Goal: Task Accomplishment & Management: Manage account settings

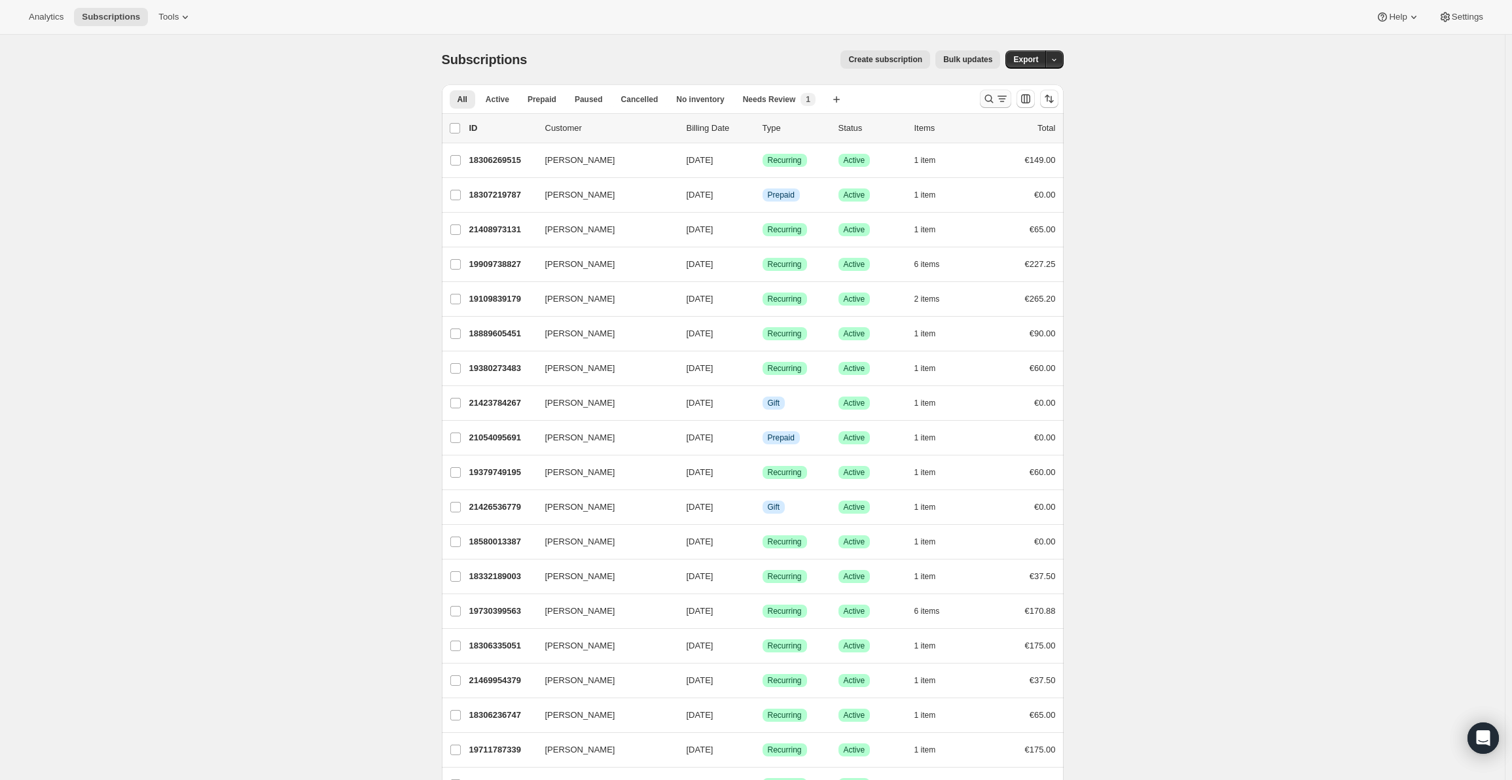
click at [991, 94] on icon "Search and filter results" at bounding box center [989, 98] width 13 height 13
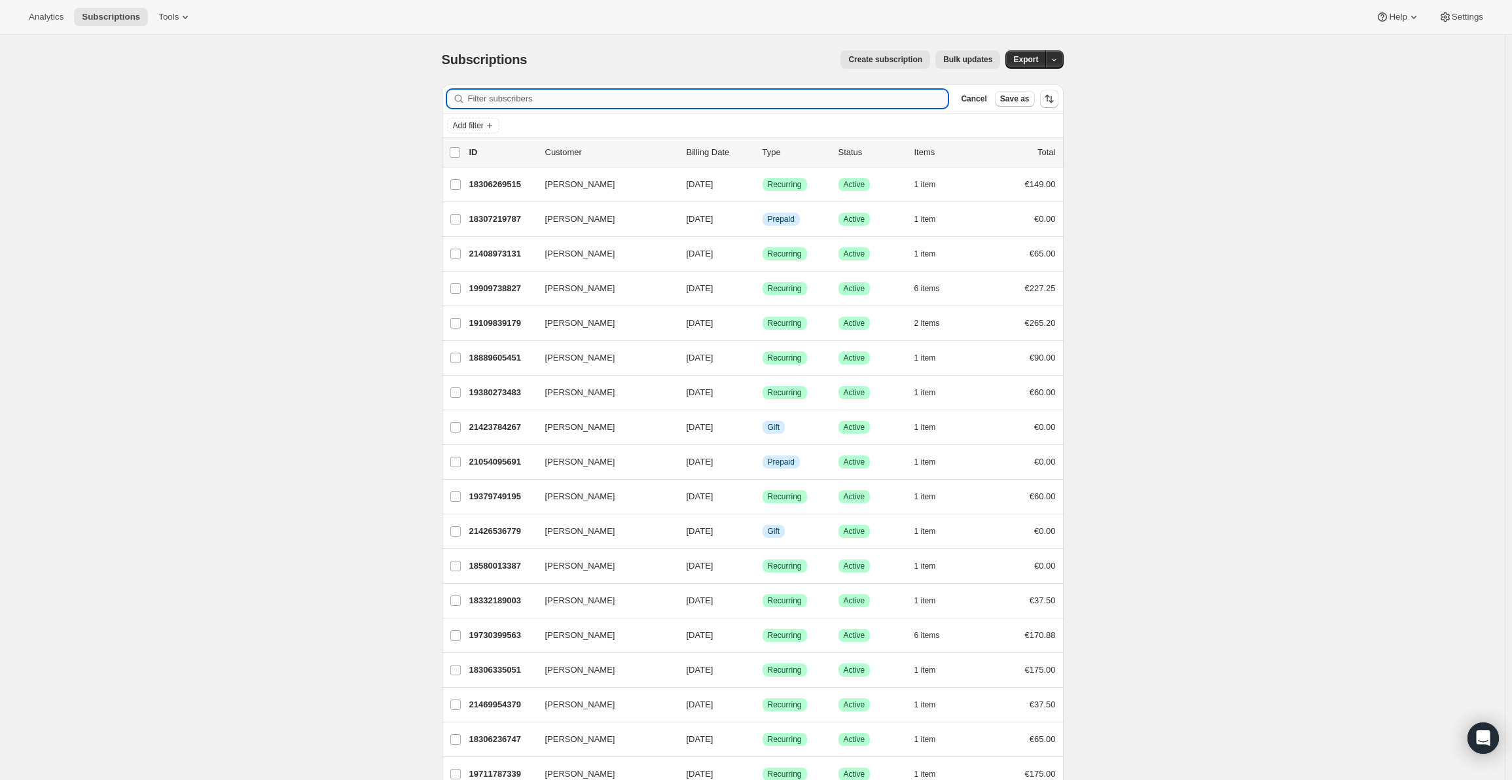
paste input "[PERSON_NAME]"
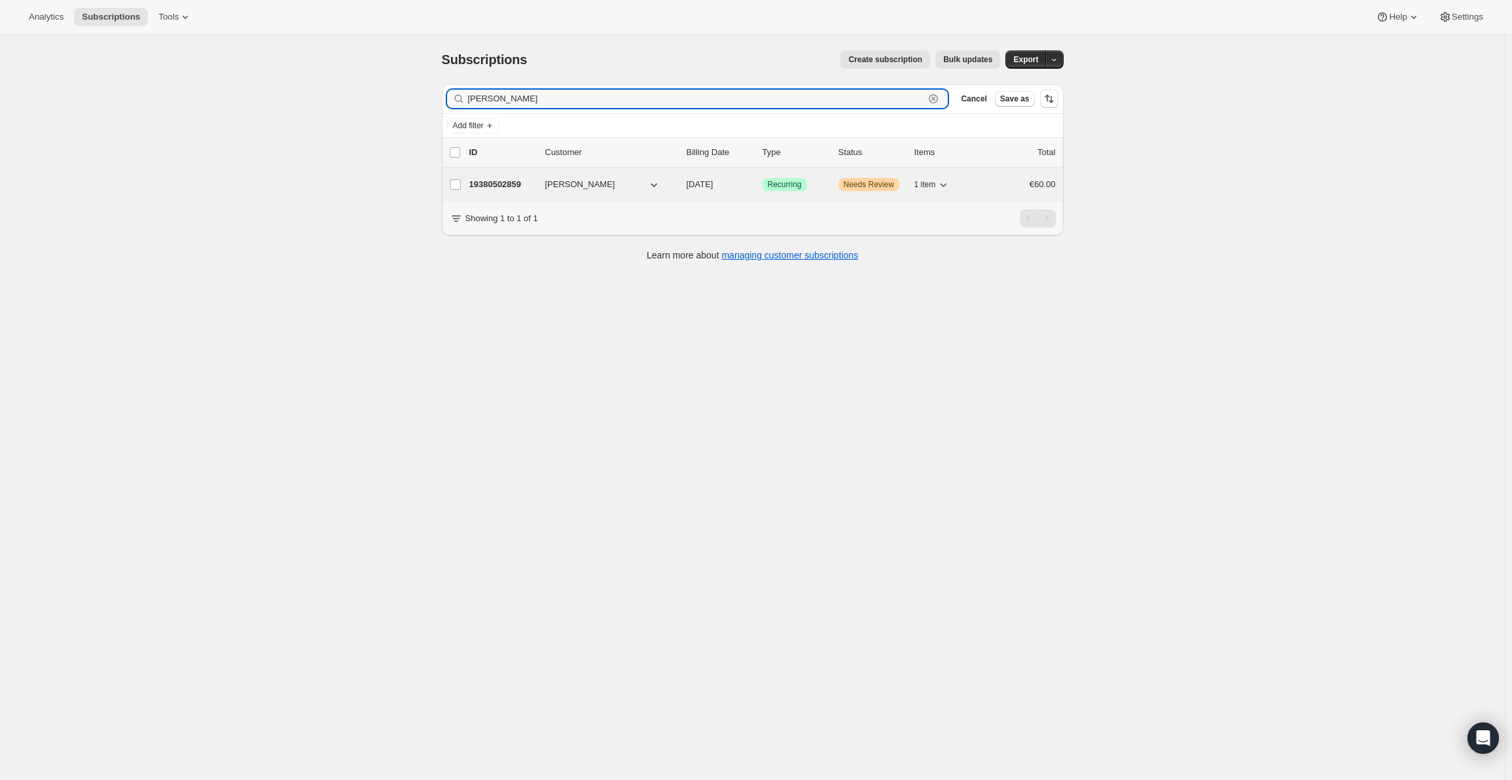
type input "[PERSON_NAME]"
click at [489, 182] on p "19380502859" at bounding box center [501, 184] width 65 height 13
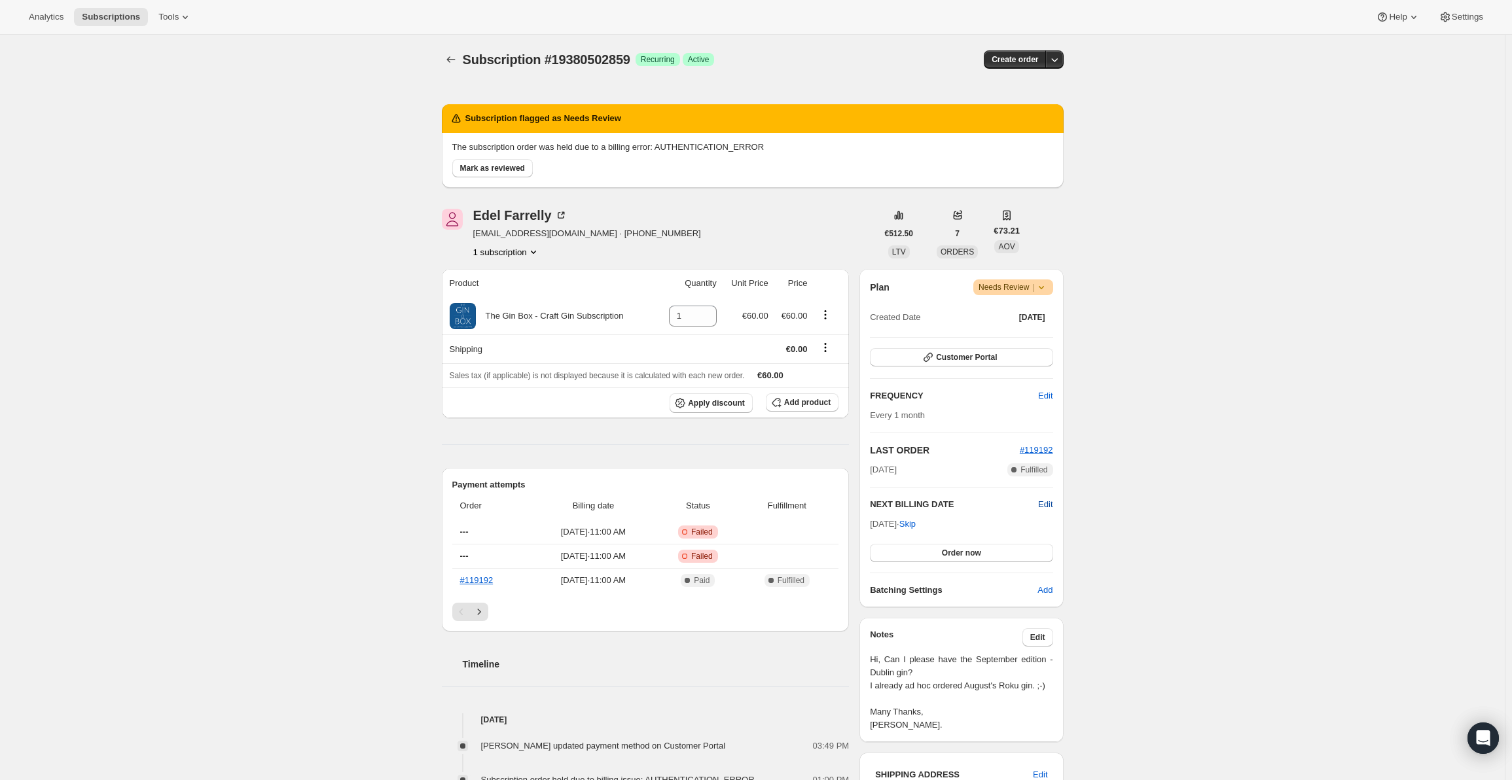
click at [1046, 501] on span "Edit" at bounding box center [1045, 504] width 14 height 13
click at [948, 526] on input "[DATE]" at bounding box center [961, 529] width 183 height 22
type input "[DATE]"
click at [997, 560] on button "Save" at bounding box center [961, 556] width 183 height 18
